Goal: Information Seeking & Learning: Understand process/instructions

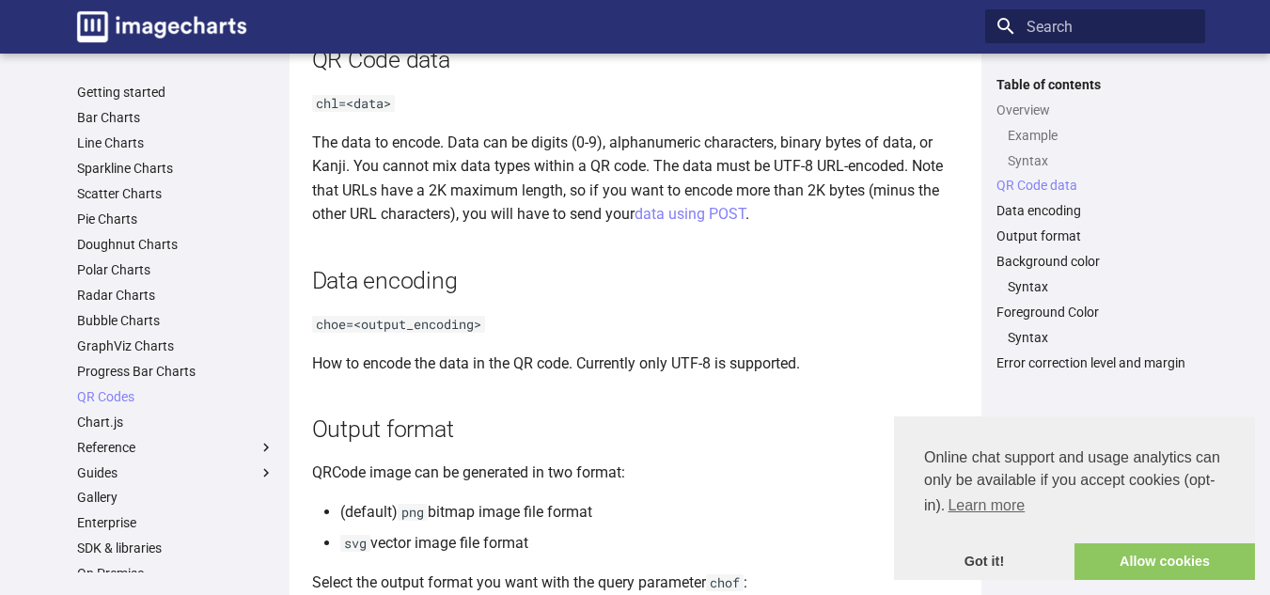
scroll to position [1230, 0]
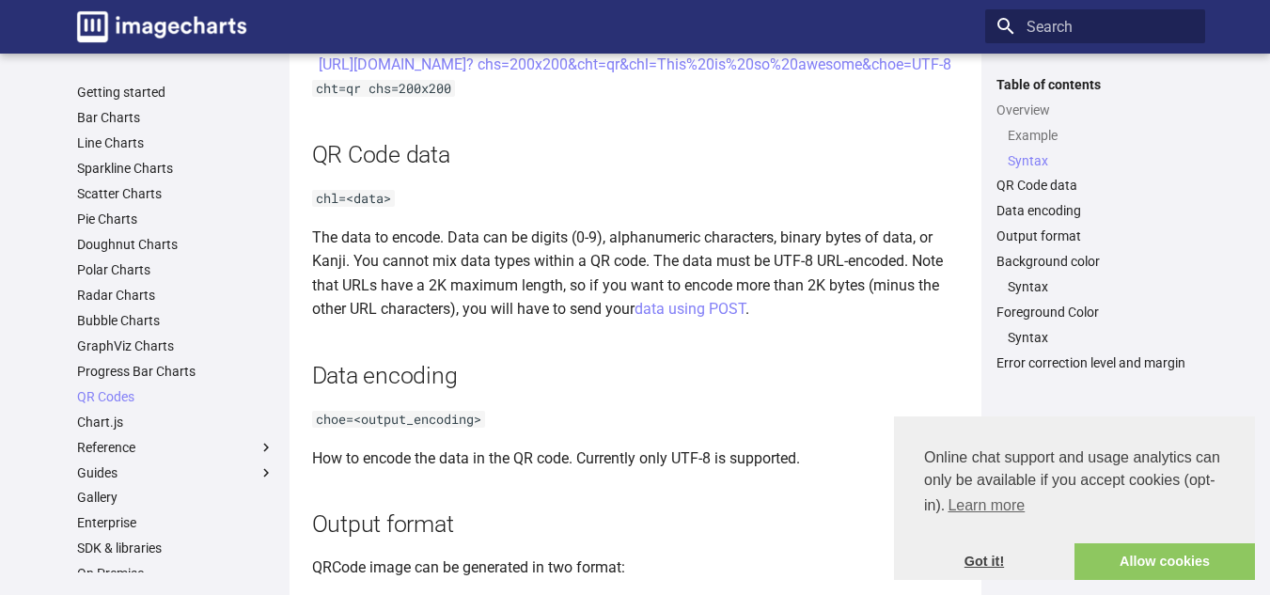
click at [996, 554] on link "Got it!" at bounding box center [984, 562] width 180 height 38
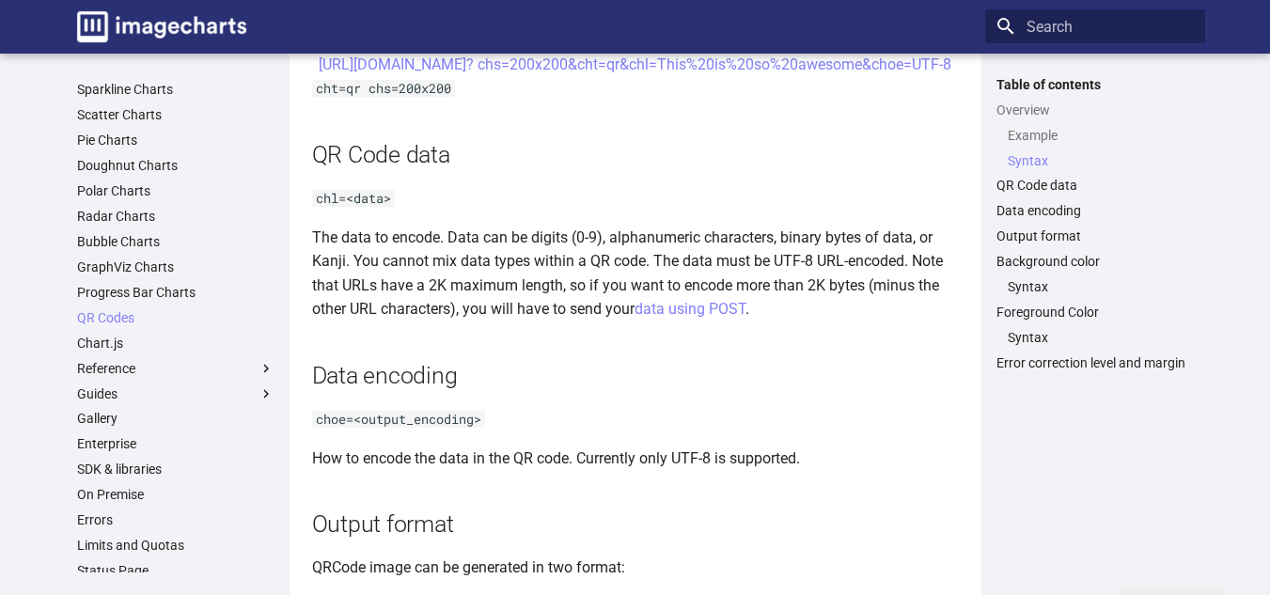
scroll to position [136, 0]
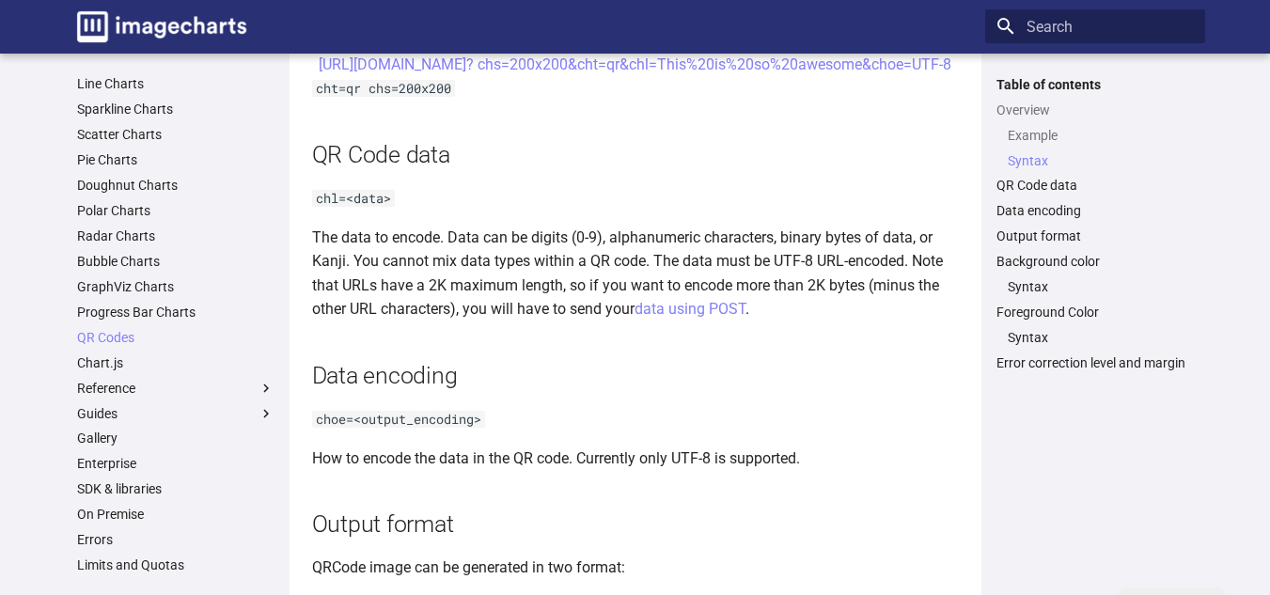
scroll to position [0, 0]
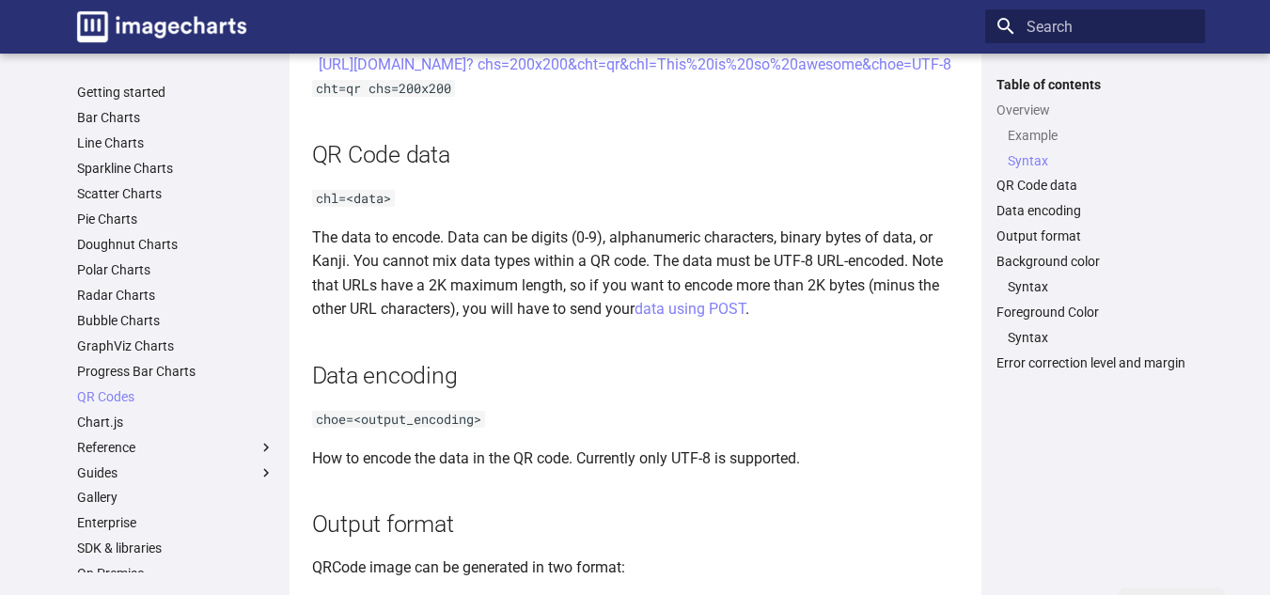
click at [362, 207] on code "chl=<data>" at bounding box center [353, 198] width 83 height 17
click at [693, 318] on link "data using POST" at bounding box center [689, 309] width 111 height 18
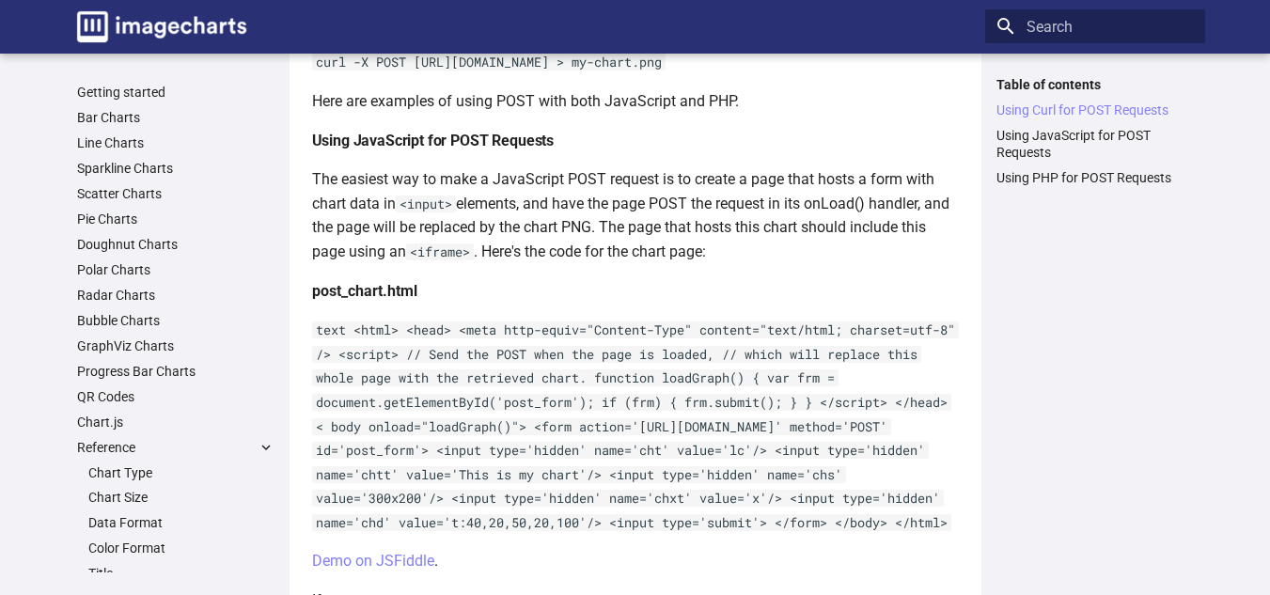
scroll to position [717, 0]
